Goal: Information Seeking & Learning: Learn about a topic

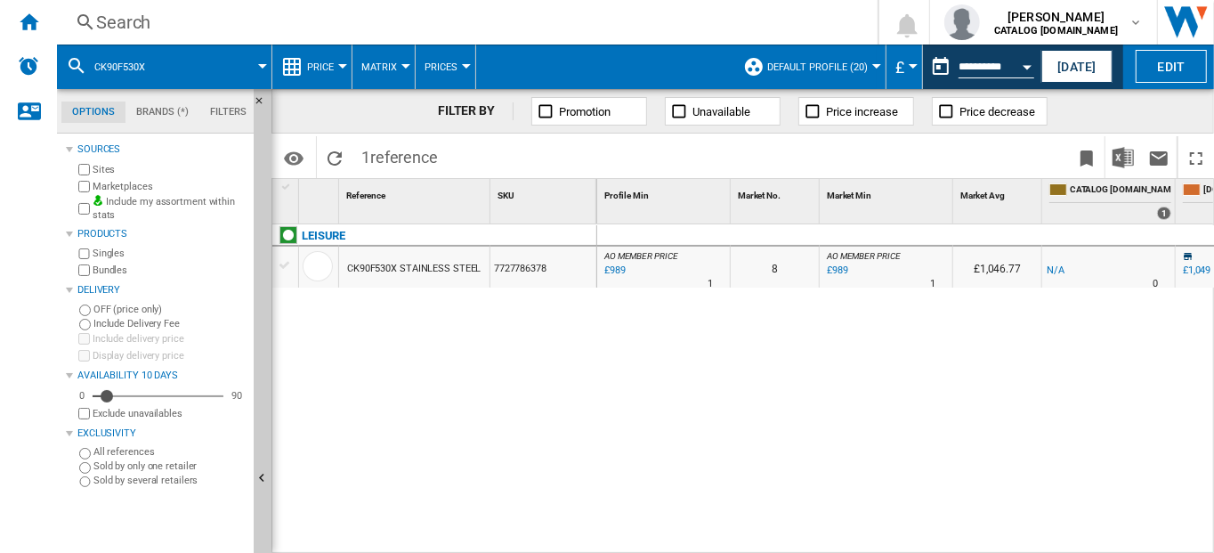
click at [122, 23] on div "Search" at bounding box center [463, 22] width 735 height 25
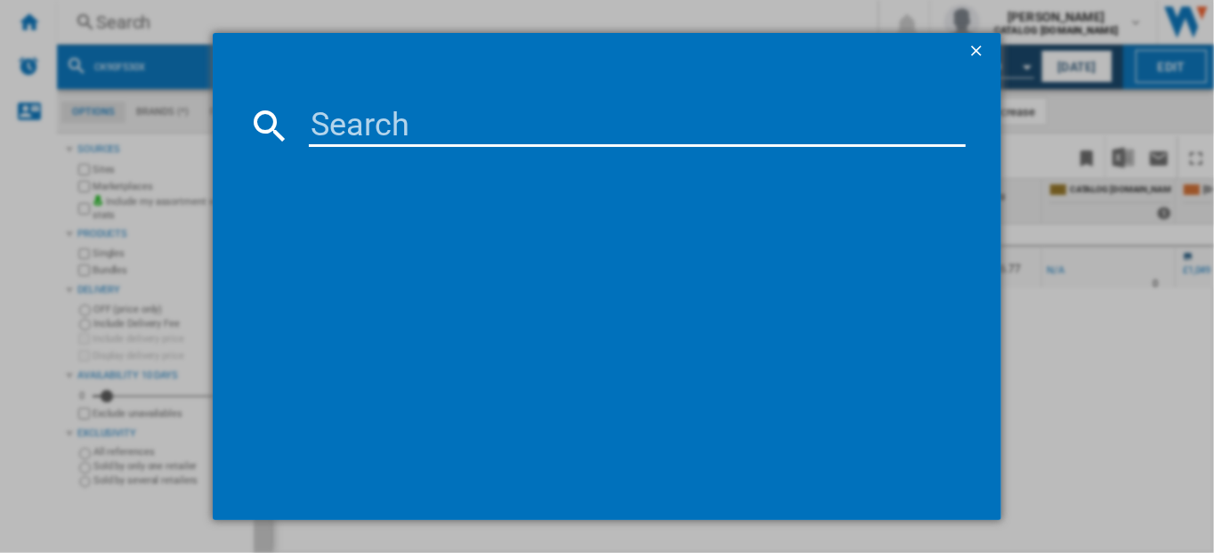
click at [404, 125] on input at bounding box center [638, 125] width 658 height 43
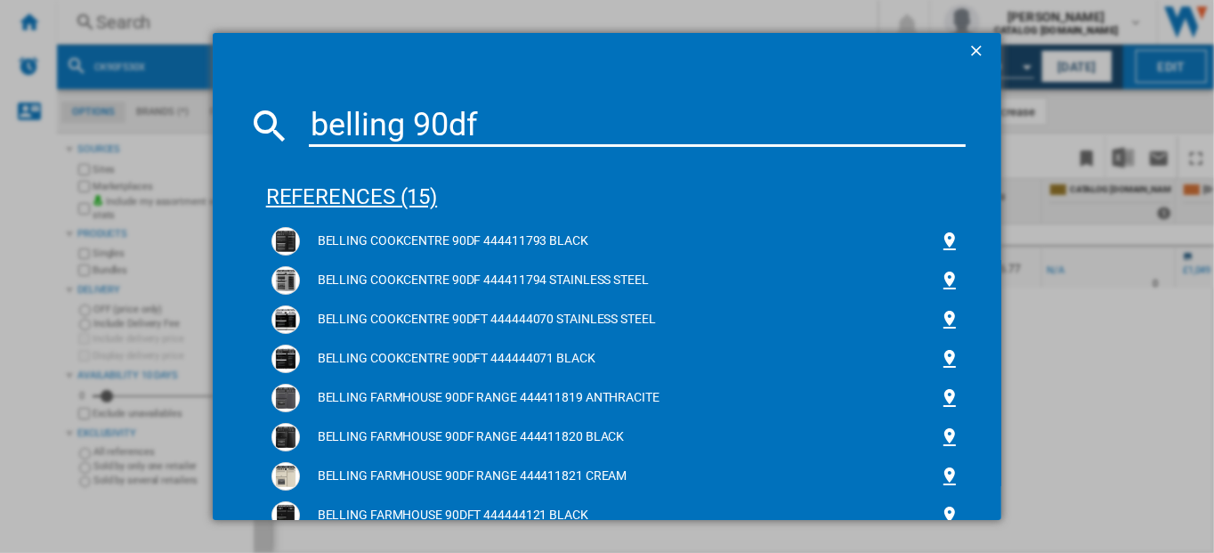
type input "belling 90df"
click at [327, 198] on div "references (15)" at bounding box center [616, 189] width 700 height 66
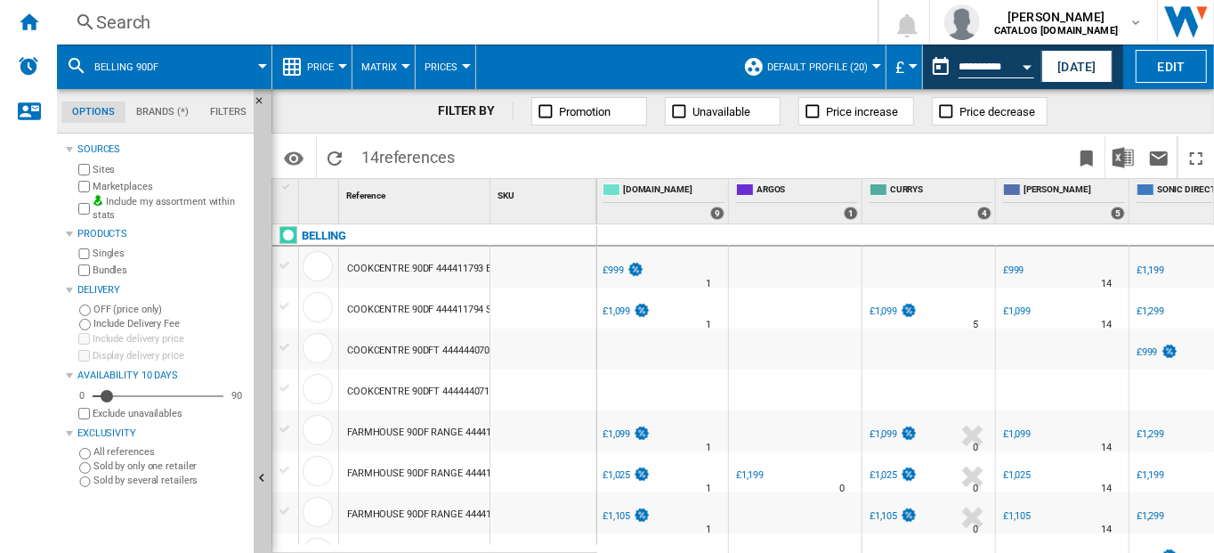
scroll to position [0, 571]
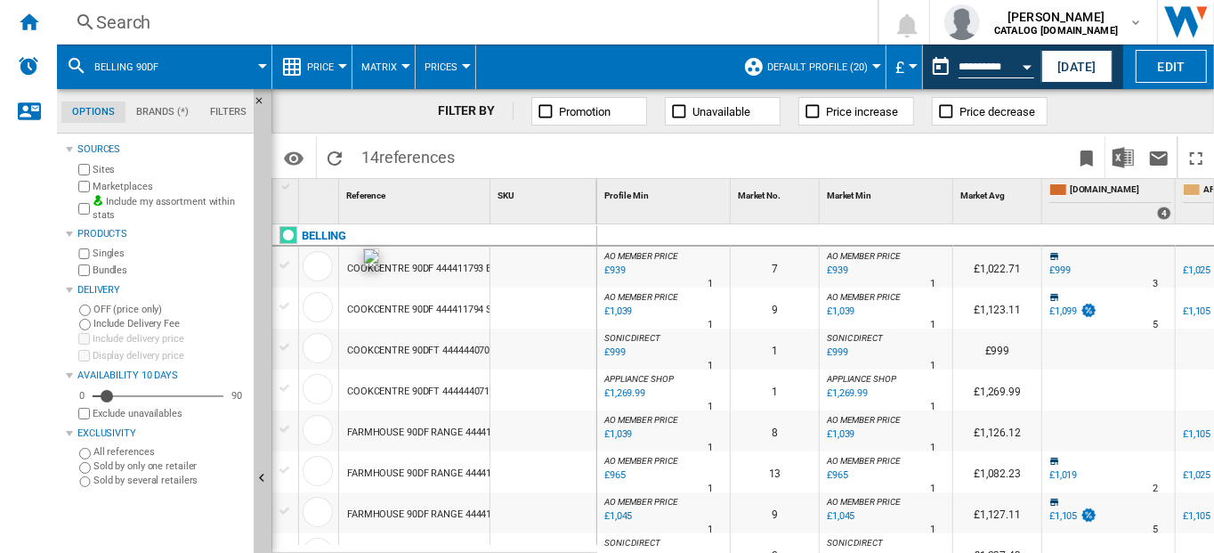
click at [314, 263] on div at bounding box center [318, 266] width 30 height 30
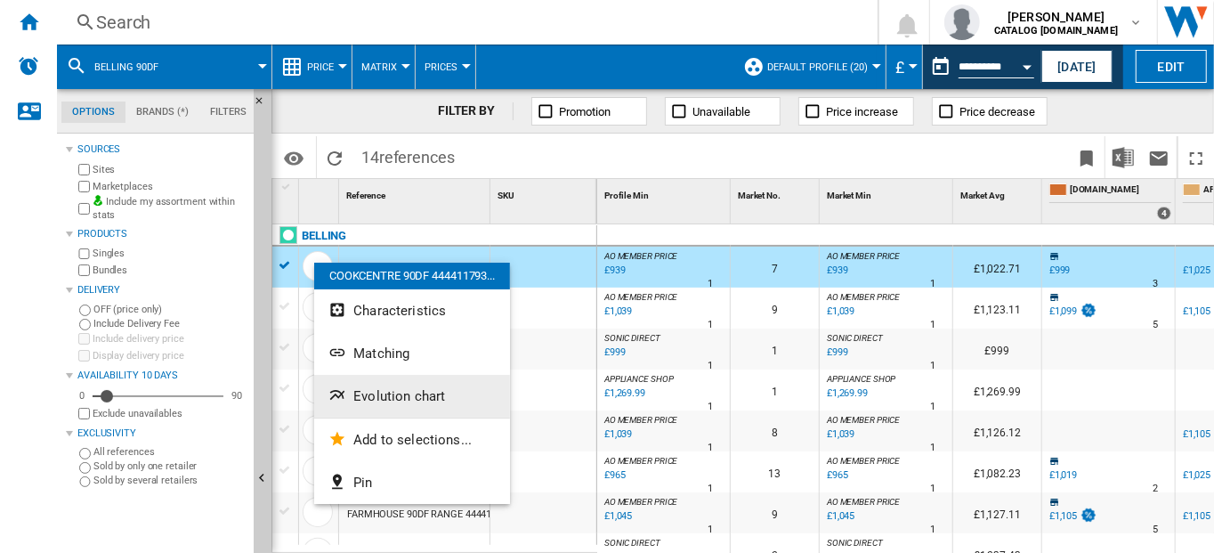
click at [377, 398] on span "Evolution chart" at bounding box center [399, 396] width 92 height 16
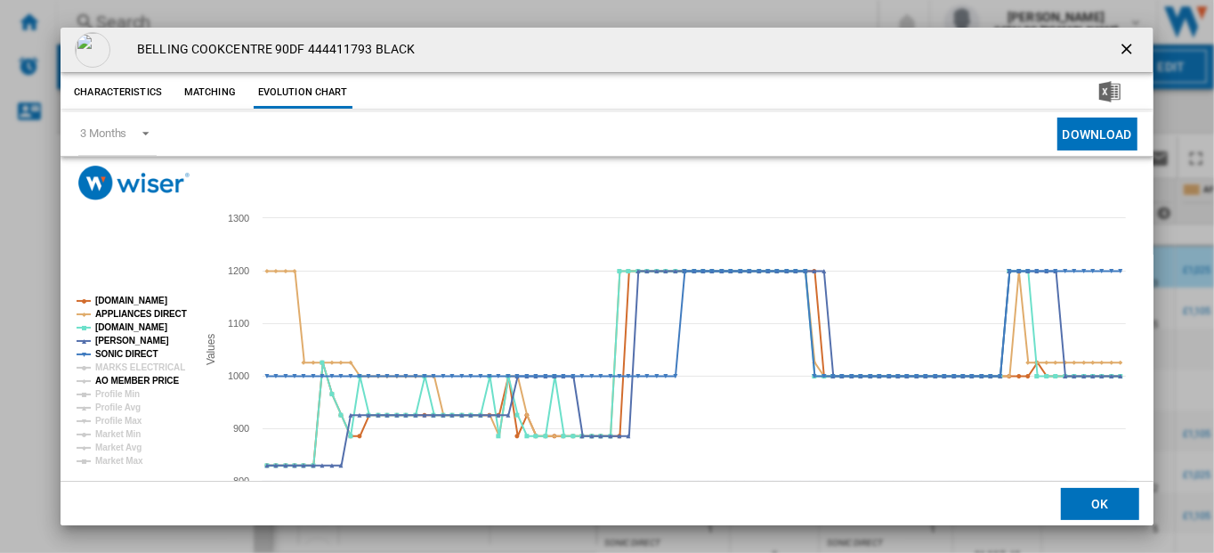
click at [127, 384] on tspan "AO MEMBER PRICE" at bounding box center [137, 381] width 84 height 10
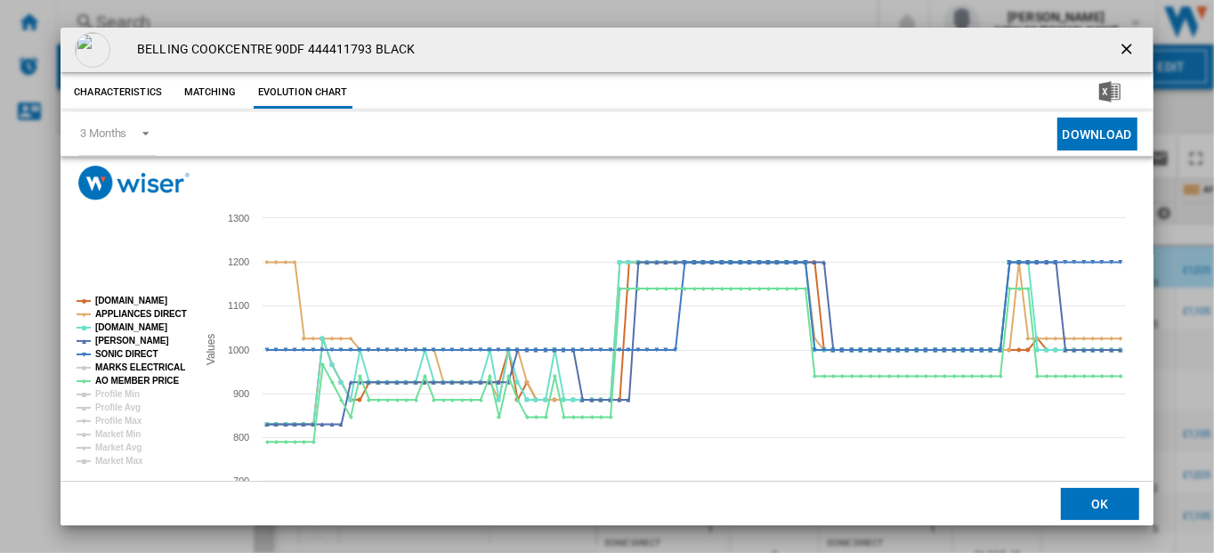
click at [125, 367] on tspan "MARKS ELECTRICAL" at bounding box center [140, 367] width 90 height 10
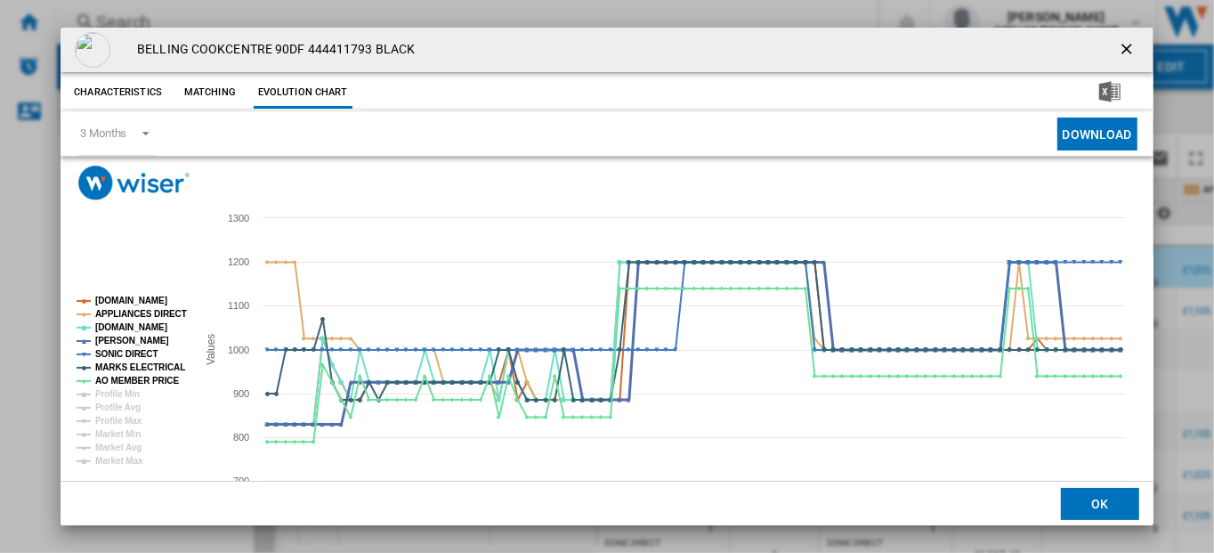
click at [123, 341] on tspan "[PERSON_NAME]" at bounding box center [132, 341] width 74 height 10
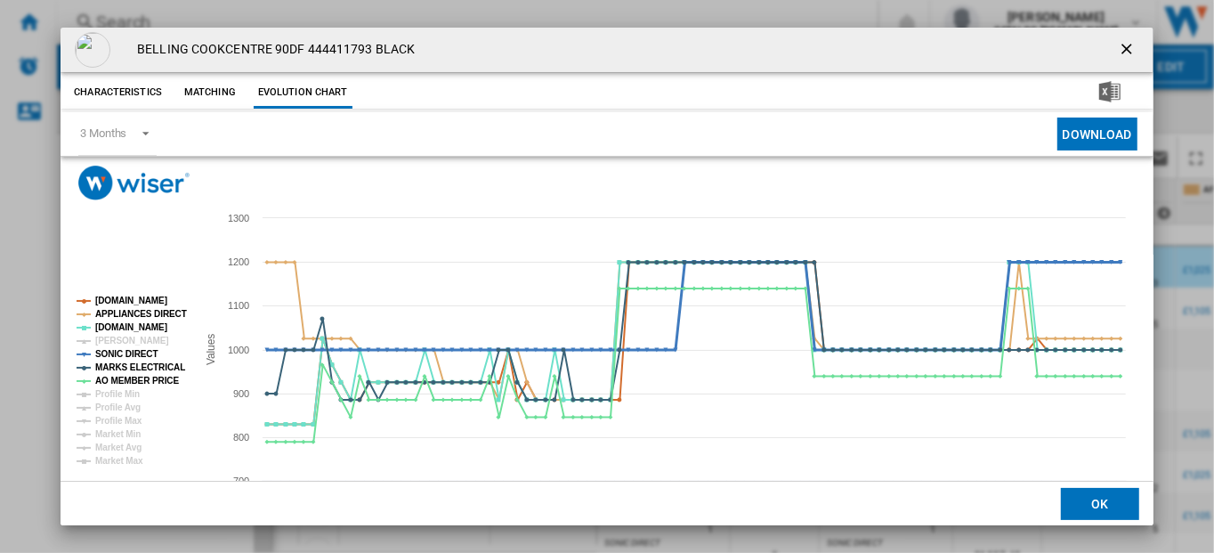
click at [125, 356] on tspan "SONIC DIRECT" at bounding box center [126, 354] width 62 height 10
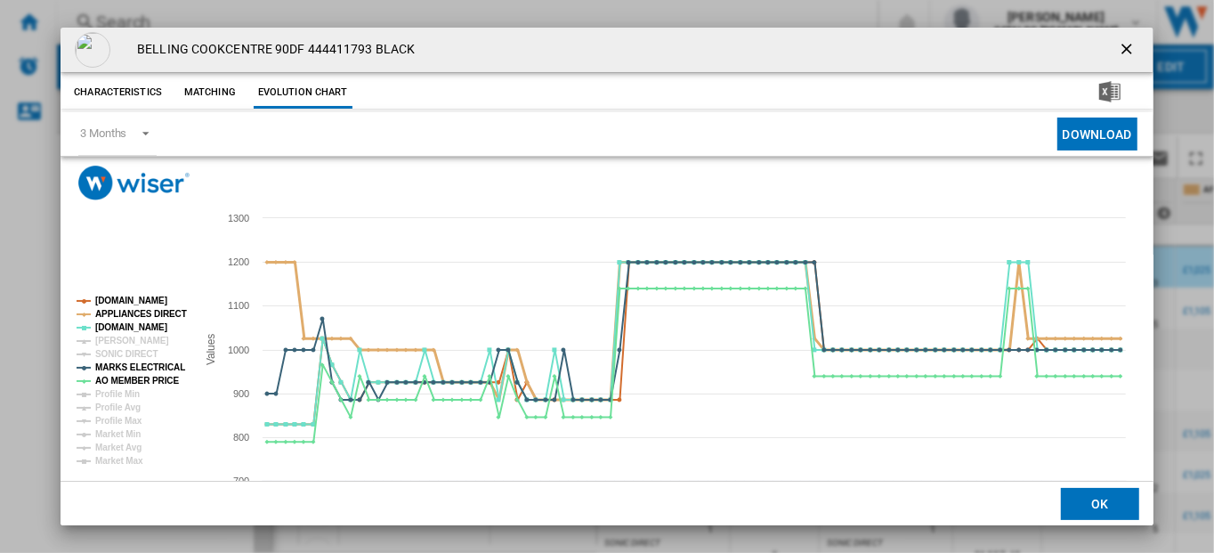
click at [136, 312] on tspan "APPLIANCES DIRECT" at bounding box center [141, 314] width 92 height 10
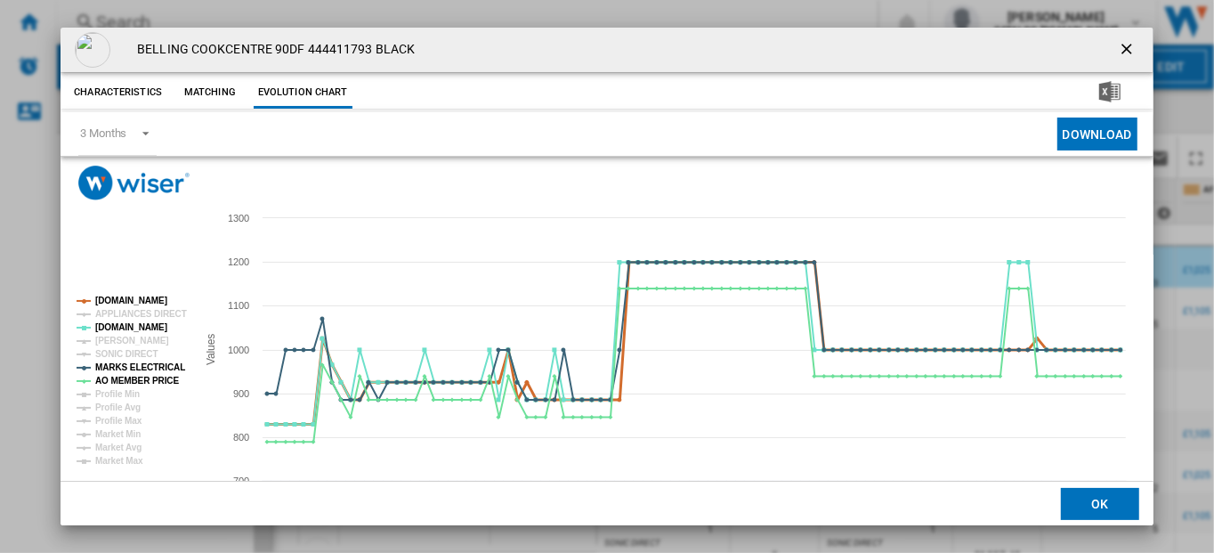
click at [138, 299] on tspan "[DOMAIN_NAME]" at bounding box center [131, 301] width 72 height 10
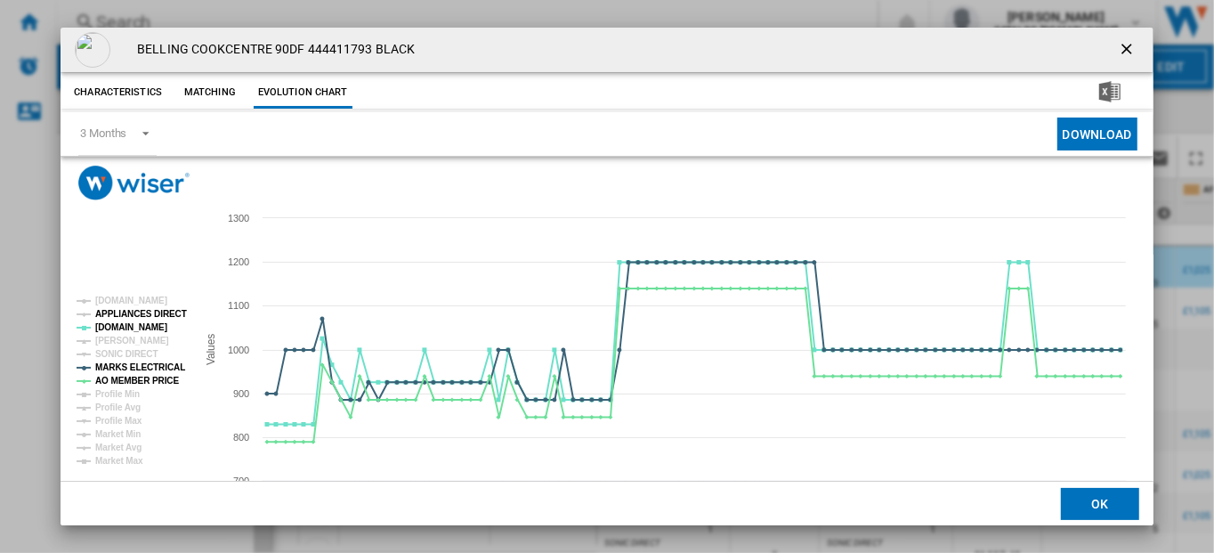
click at [129, 310] on tspan "APPLIANCES DIRECT" at bounding box center [141, 314] width 92 height 10
